Goal: Navigation & Orientation: Find specific page/section

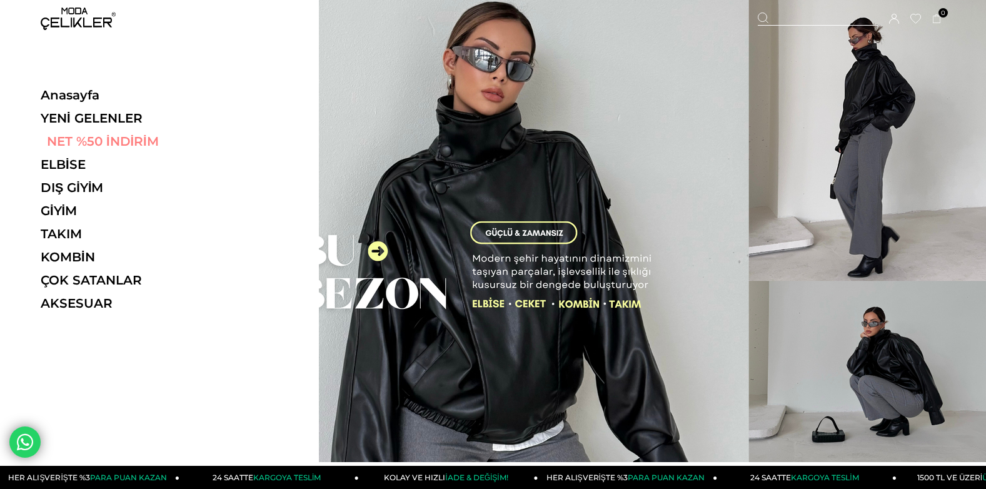
click at [69, 143] on link "NET %50 İNDİRİM" at bounding box center [127, 141] width 172 height 15
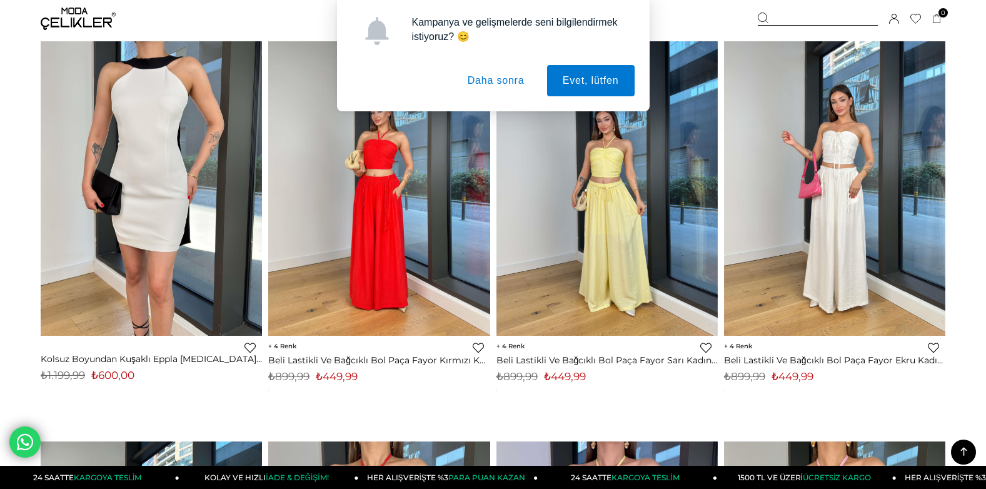
scroll to position [938, 0]
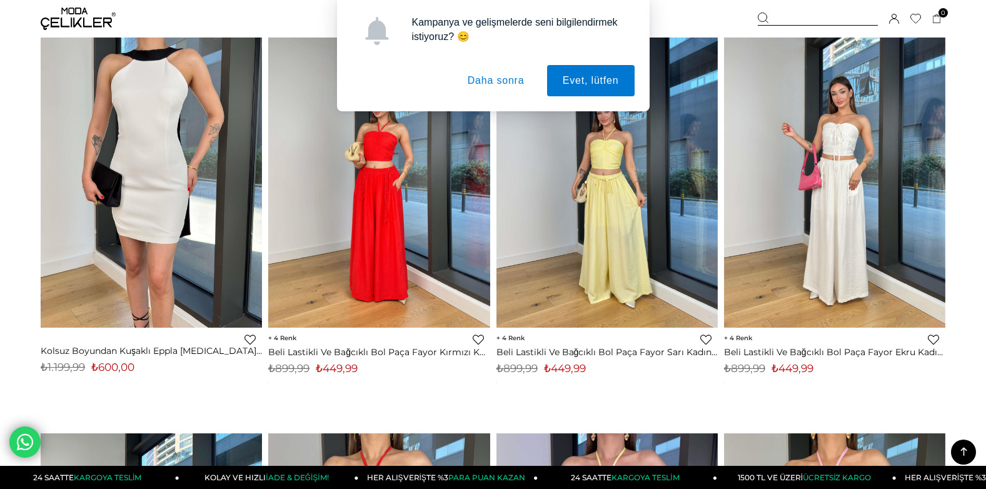
click at [498, 81] on button "Daha sonra" at bounding box center [496, 80] width 88 height 31
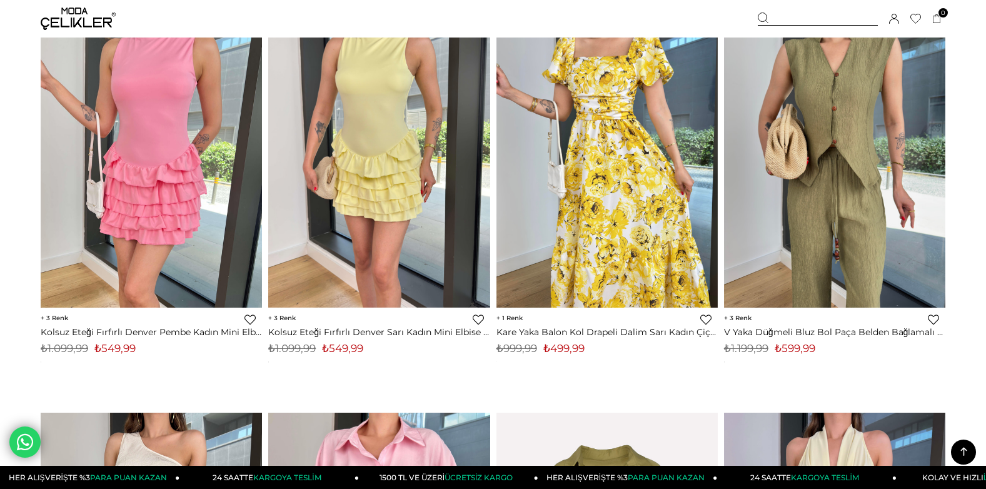
scroll to position [6567, 0]
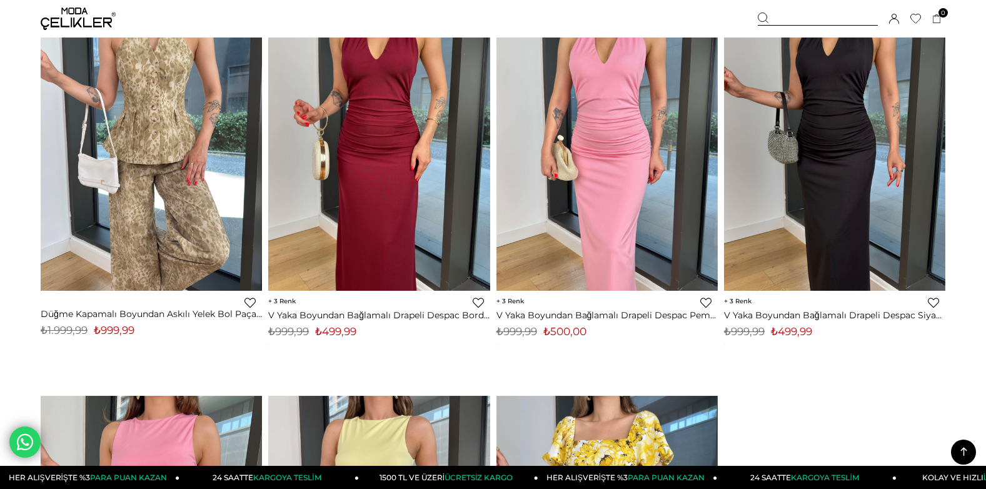
click at [962, 450] on icon at bounding box center [964, 452] width 6 height 9
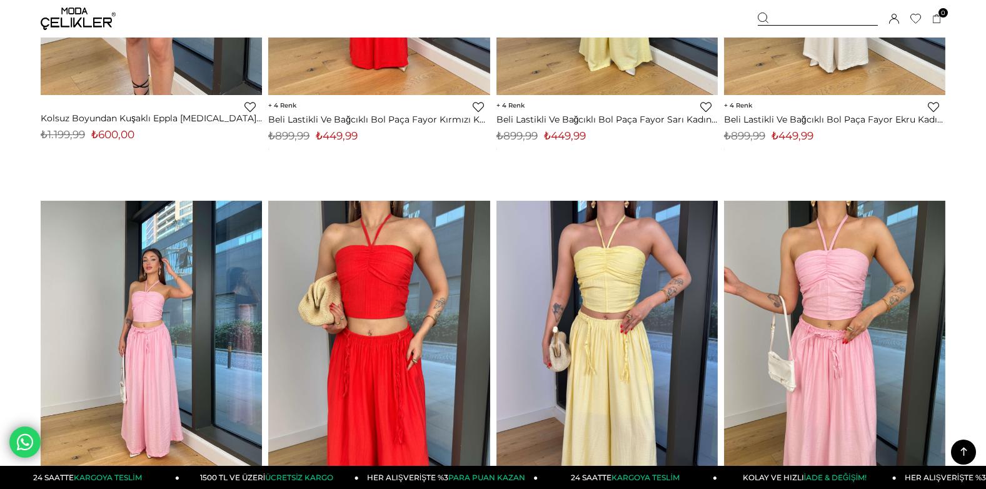
scroll to position [0, 0]
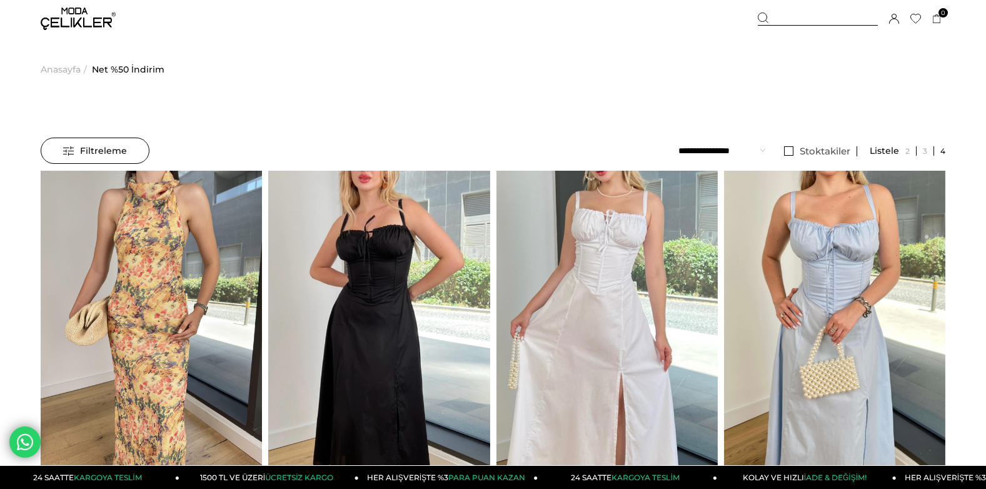
click at [94, 24] on img at bounding box center [78, 19] width 75 height 23
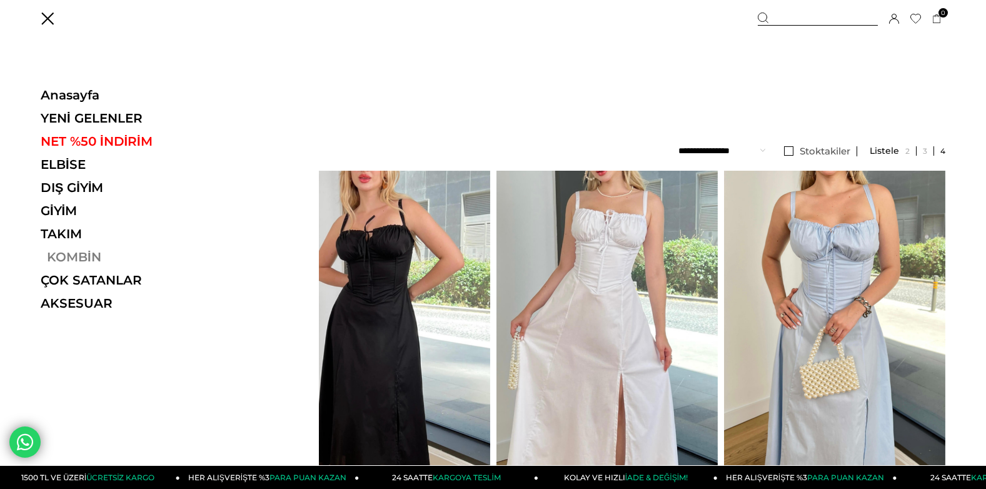
click at [70, 258] on link "KOMBİN" at bounding box center [127, 257] width 172 height 15
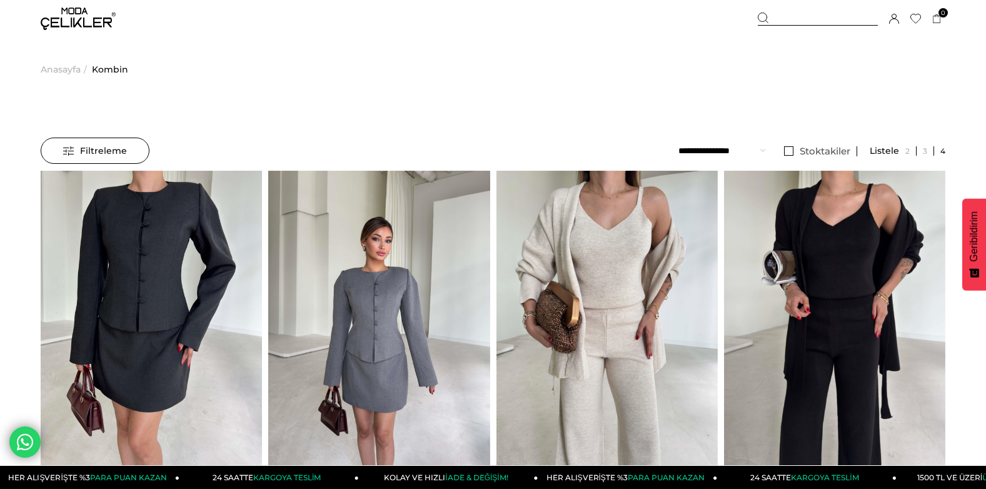
click at [58, 16] on img at bounding box center [78, 19] width 75 height 23
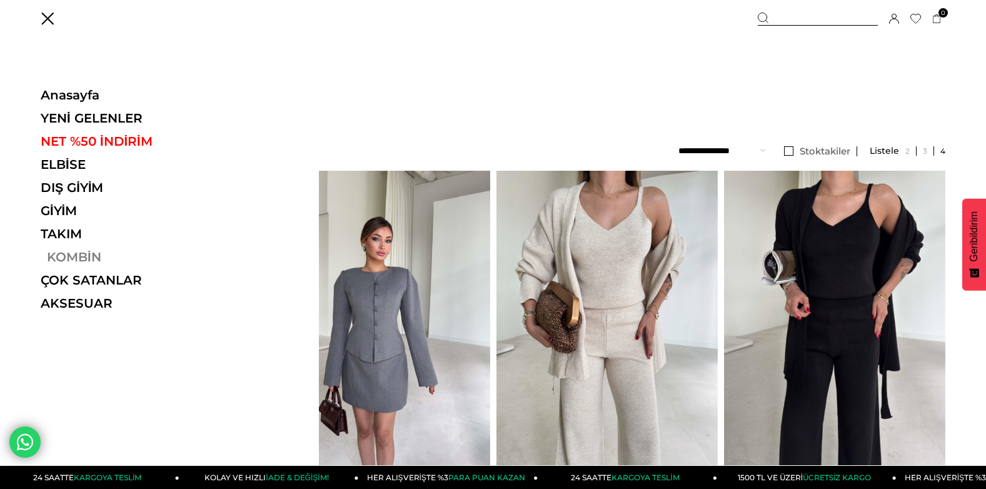
click at [64, 263] on link "KOMBİN" at bounding box center [127, 257] width 172 height 15
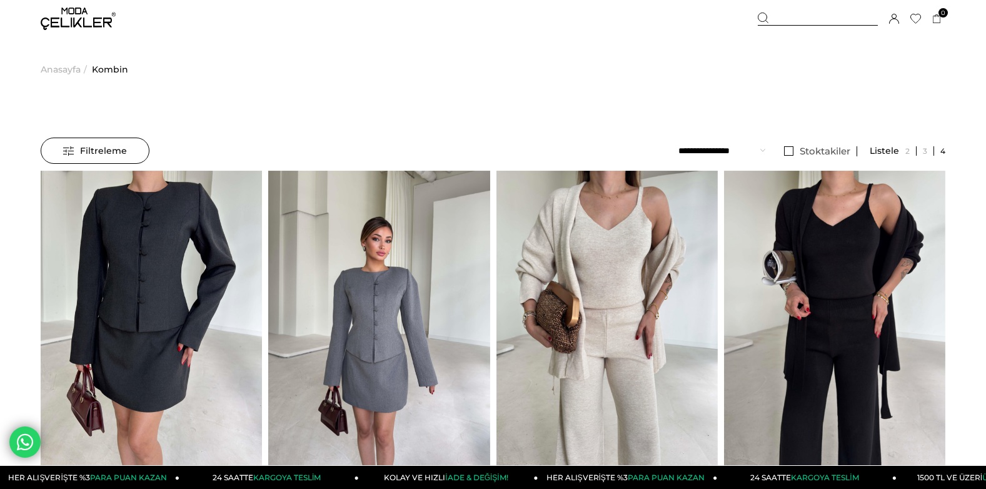
click at [64, 8] on img at bounding box center [78, 19] width 75 height 23
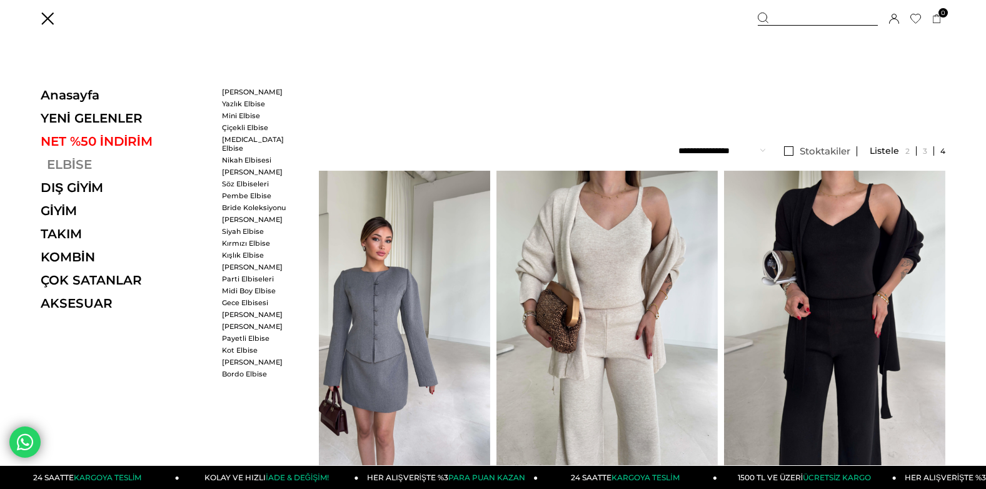
click at [73, 164] on link "ELBİSE" at bounding box center [127, 164] width 172 height 15
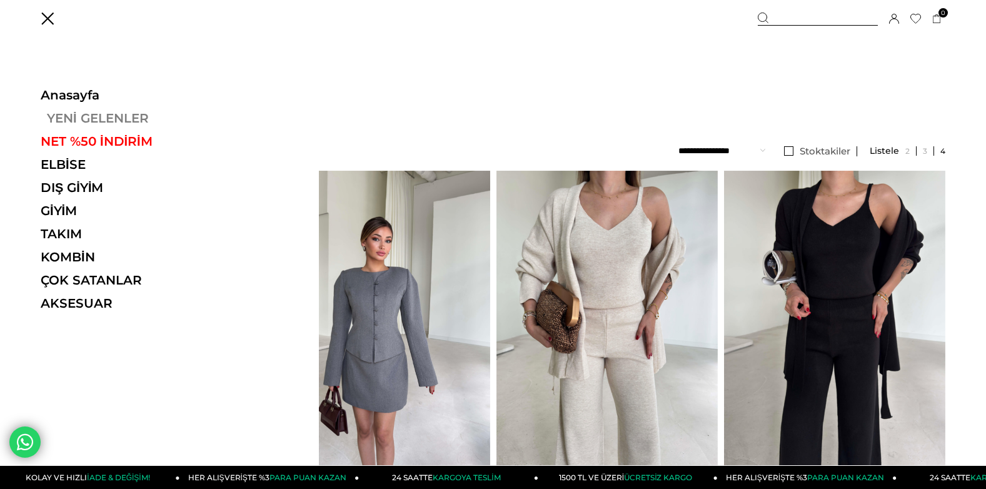
click at [80, 116] on link "YENİ GELENLER" at bounding box center [127, 118] width 172 height 15
click at [117, 116] on link "YENİ GELENLER" at bounding box center [127, 118] width 172 height 15
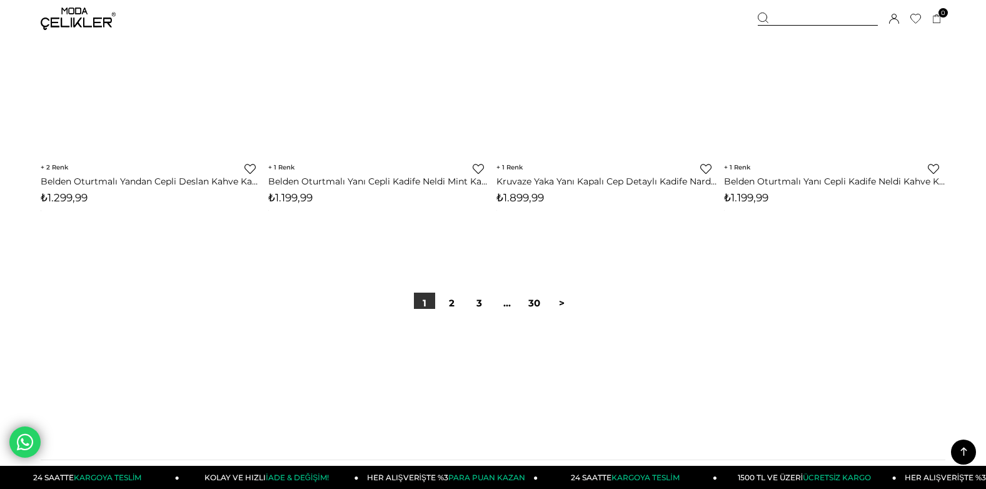
scroll to position [7880, 0]
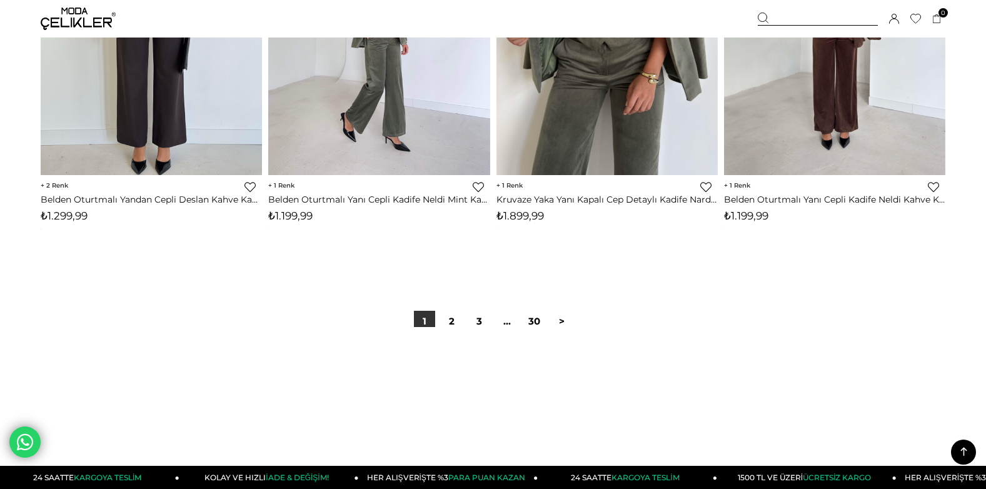
click at [776, 15] on div at bounding box center [818, 19] width 120 height 13
type input "******"
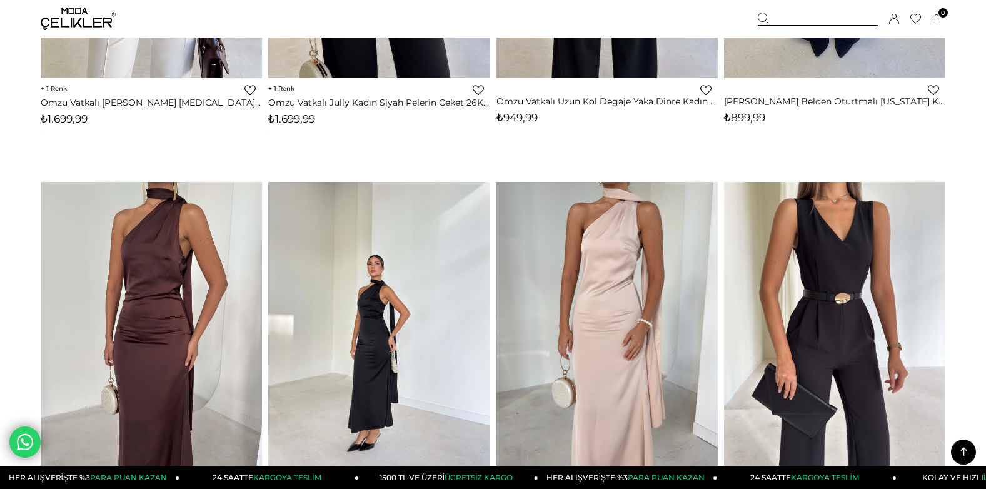
scroll to position [4878, 0]
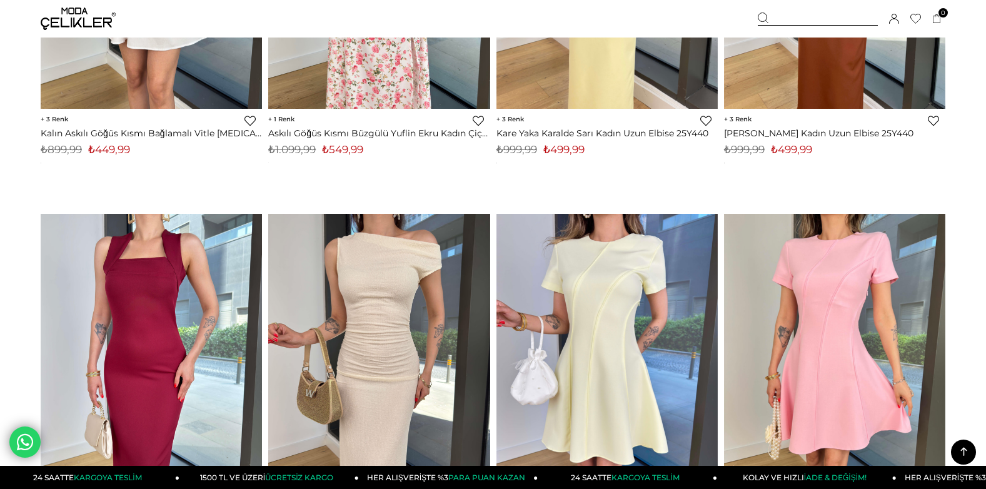
scroll to position [6942, 0]
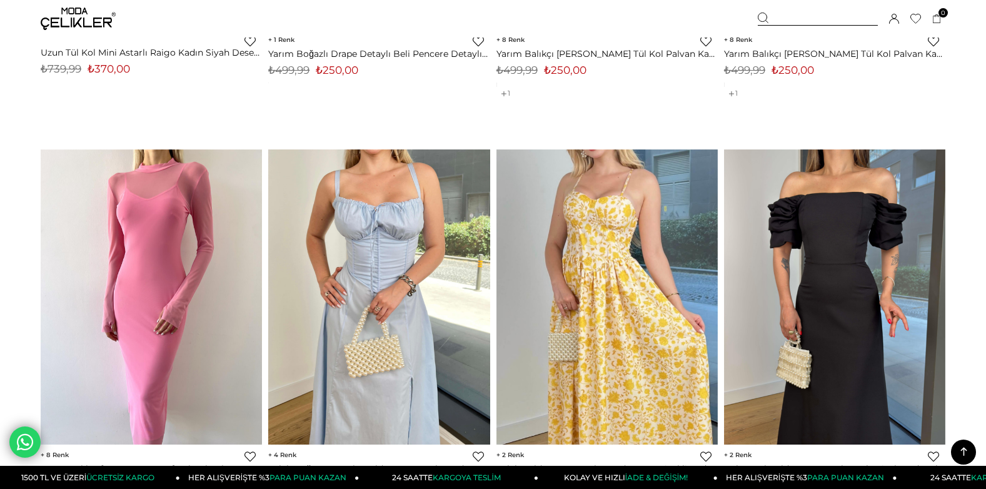
click at [783, 14] on div at bounding box center [818, 19] width 120 height 13
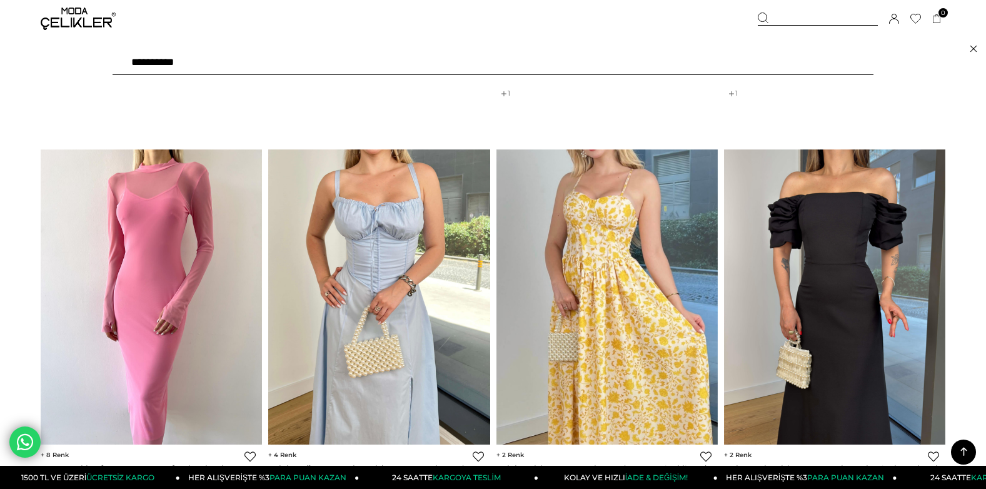
drag, startPoint x: 51, startPoint y: 74, endPoint x: 0, endPoint y: 91, distance: 53.8
type input "*****"
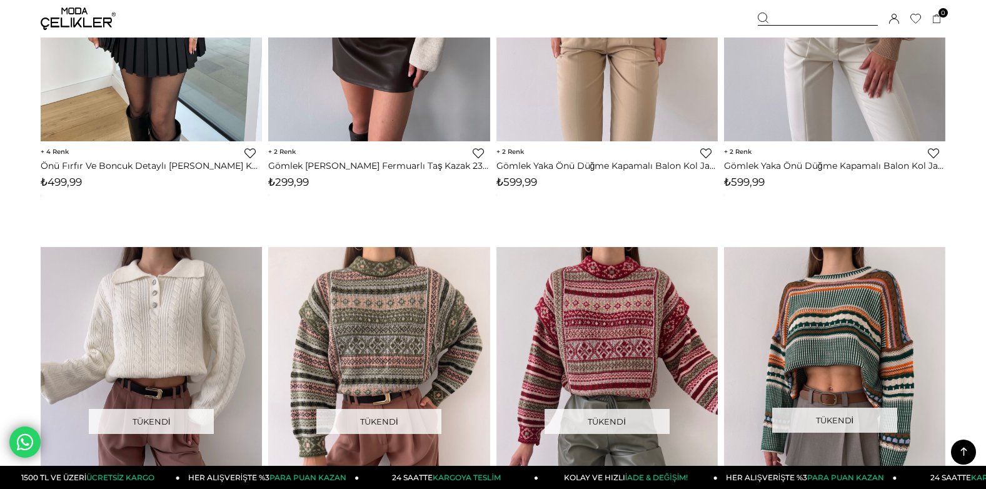
scroll to position [3940, 0]
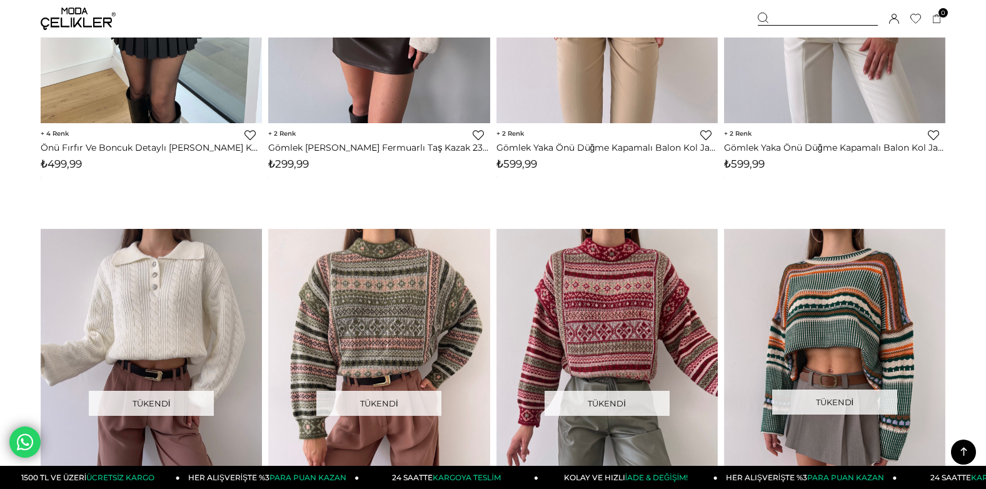
click at [960, 450] on icon at bounding box center [964, 452] width 16 height 16
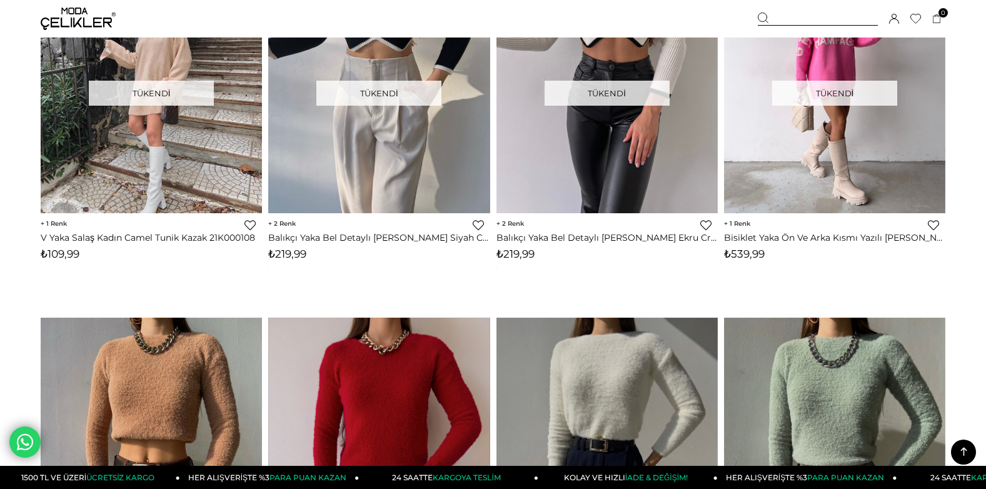
scroll to position [0, 0]
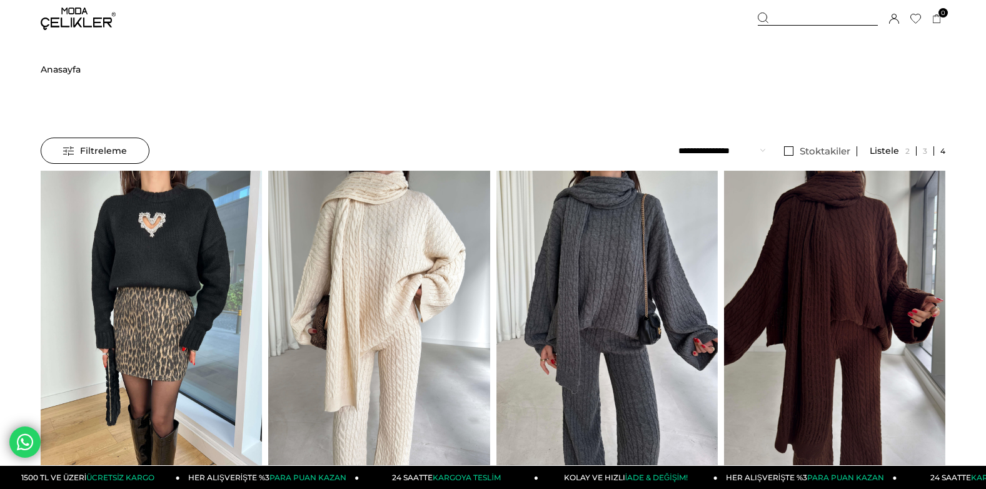
click at [71, 21] on img at bounding box center [78, 19] width 75 height 23
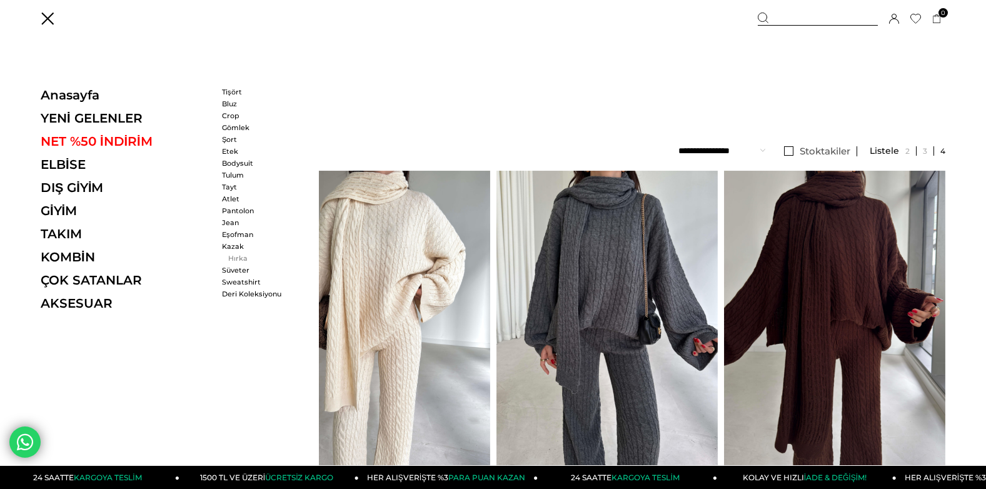
click at [236, 258] on link "Hırka" at bounding box center [258, 258] width 72 height 9
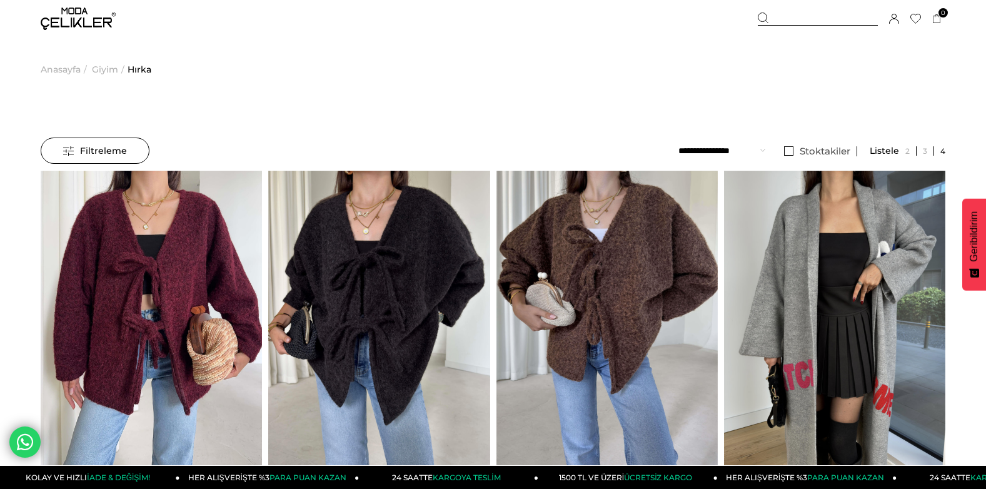
click at [857, 17] on div at bounding box center [818, 19] width 120 height 13
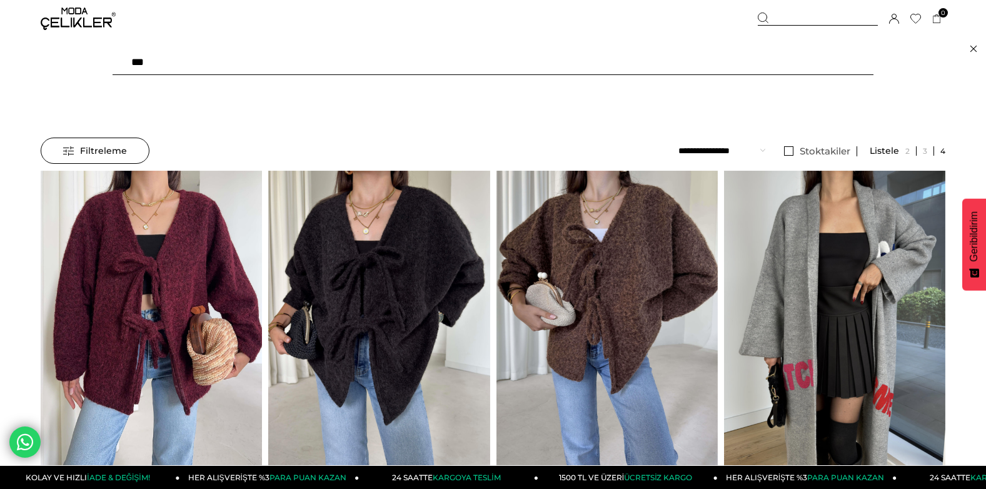
type input "****"
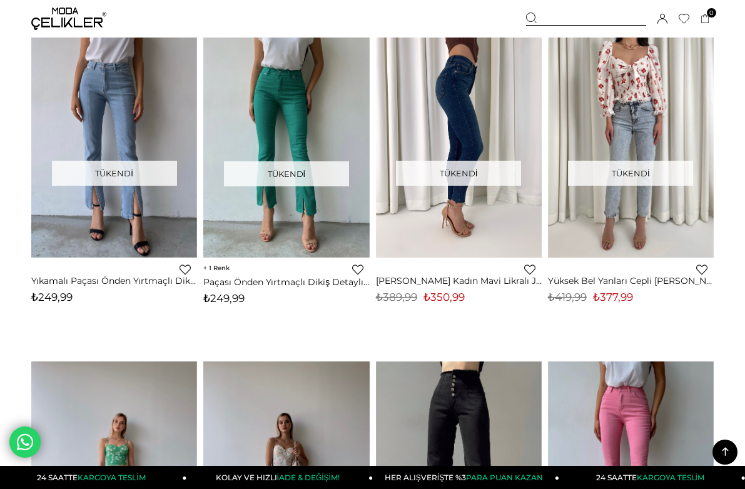
scroll to position [1918, 0]
